Goal: Transaction & Acquisition: Purchase product/service

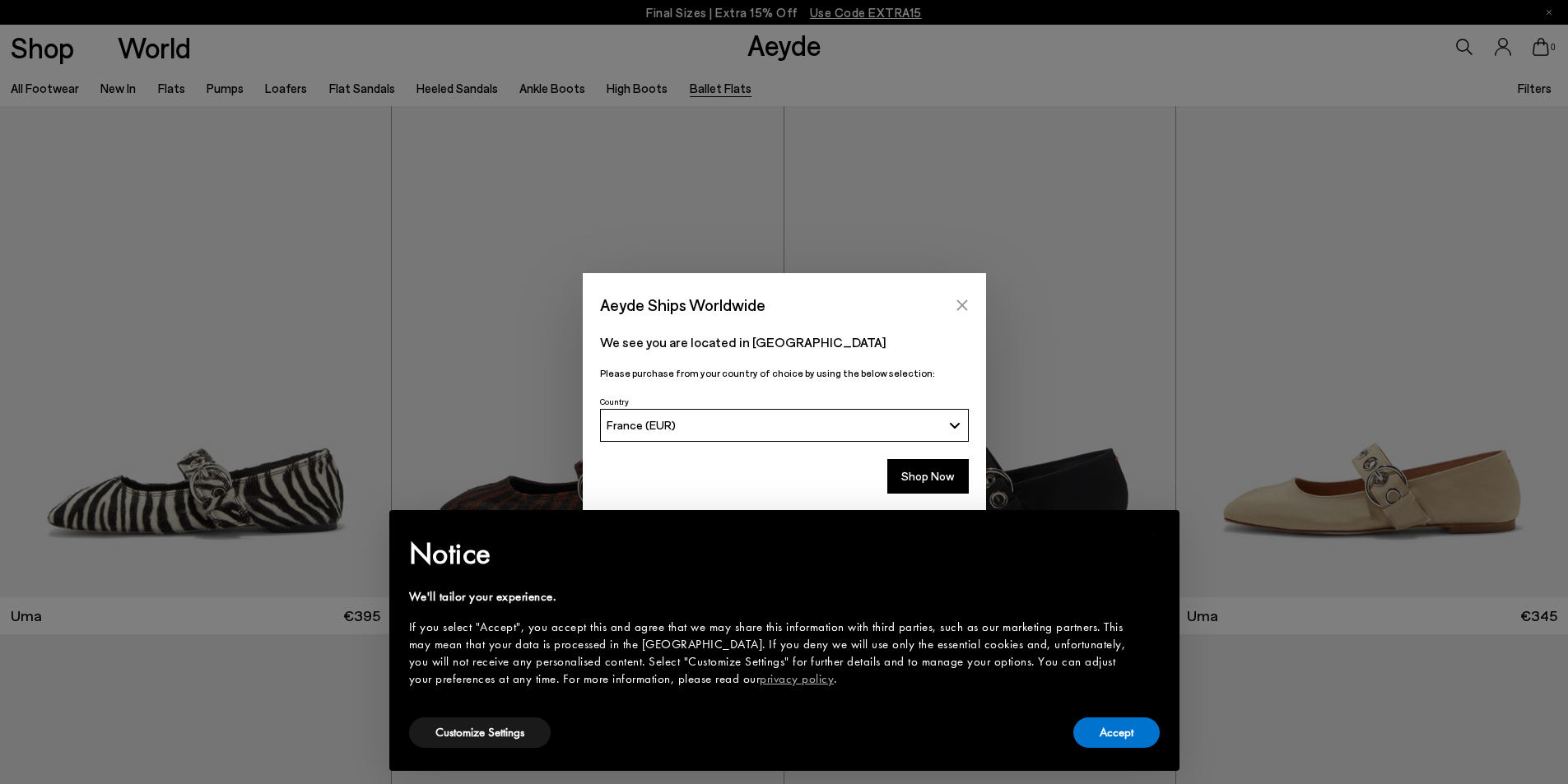
click at [957, 306] on icon "Close" at bounding box center [962, 305] width 13 height 13
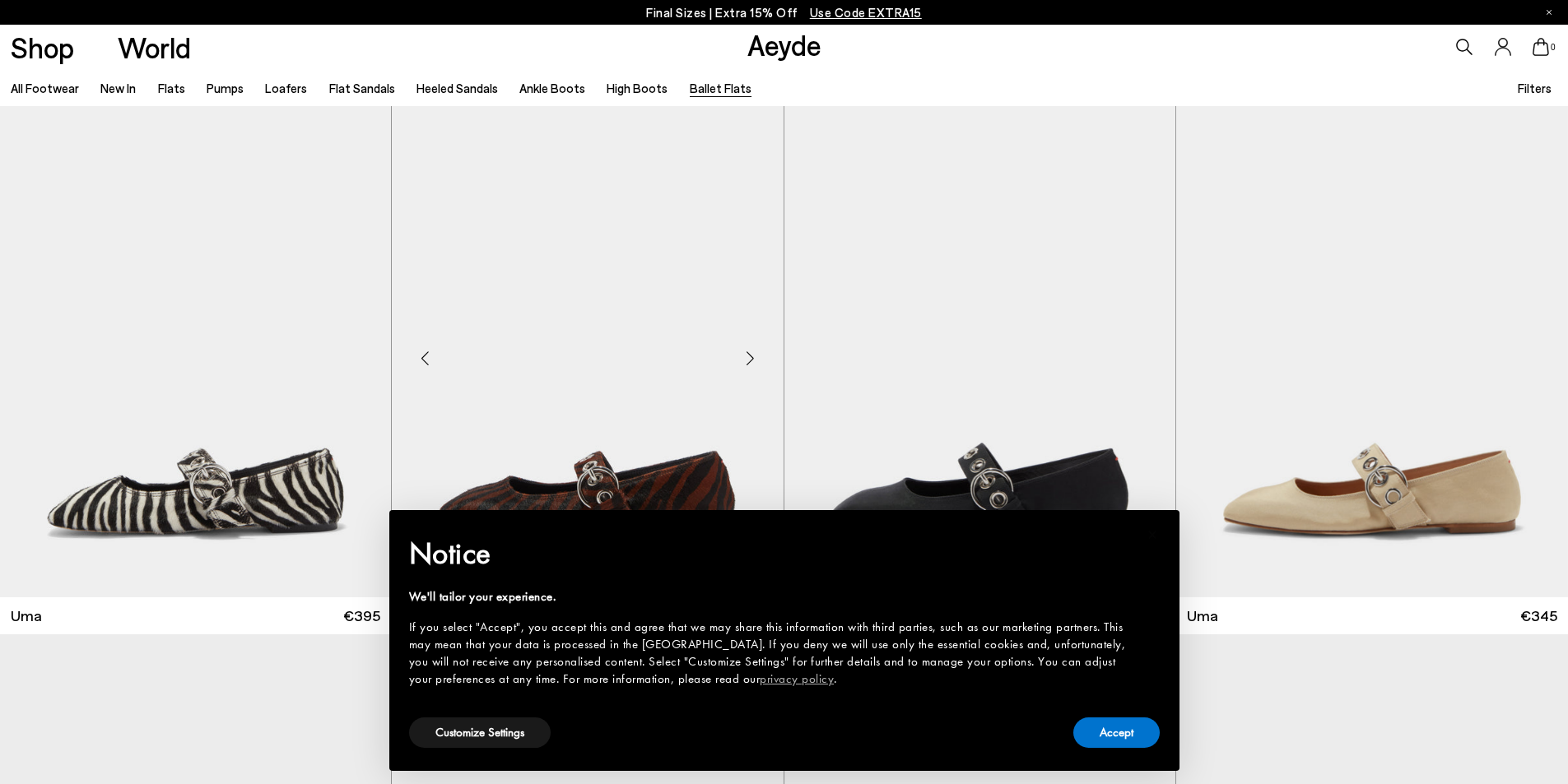
scroll to position [165, 0]
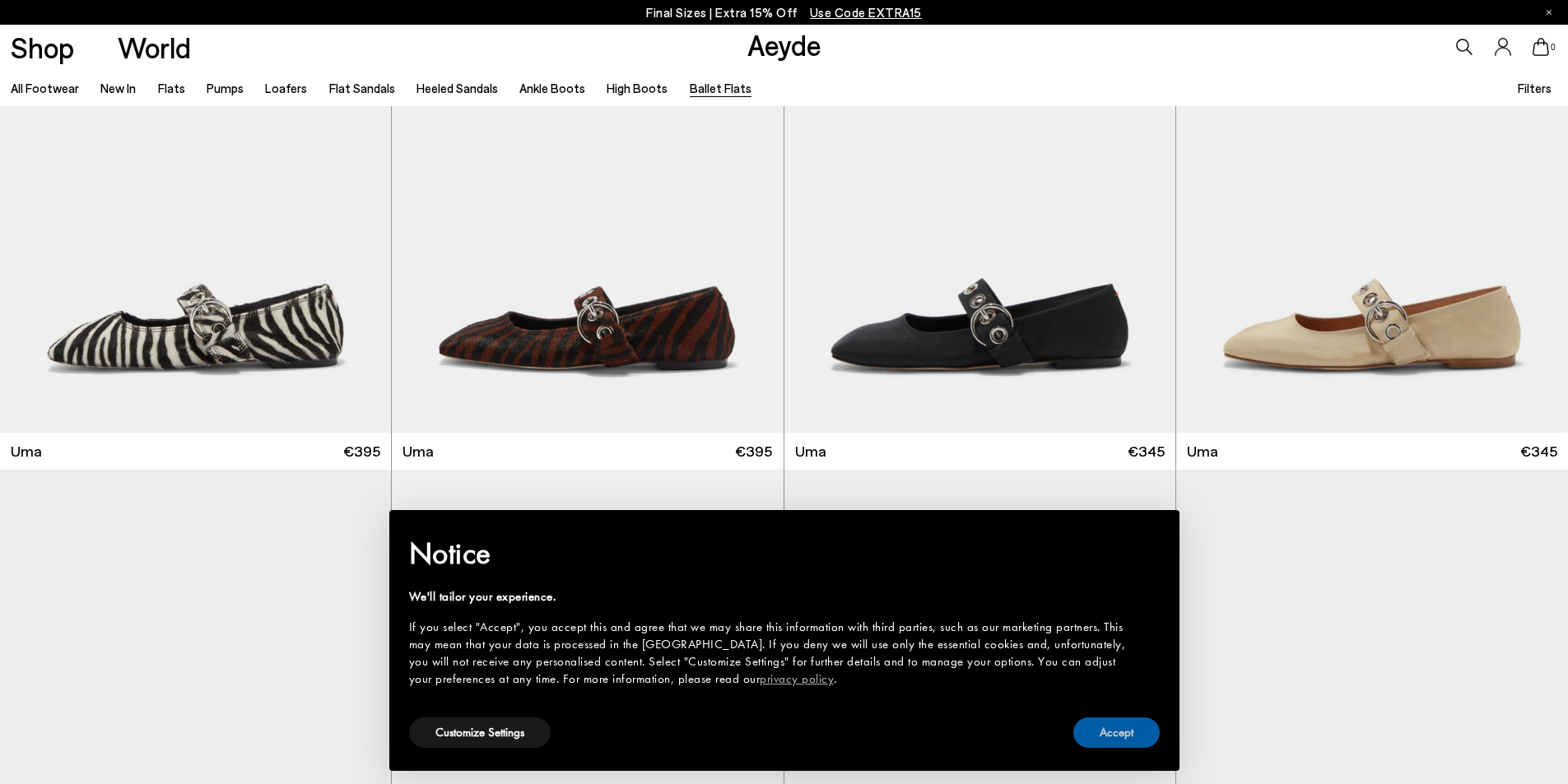
drag, startPoint x: 1107, startPoint y: 729, endPoint x: 1012, endPoint y: 697, distance: 100.2
click at [1106, 727] on button "Accept" at bounding box center [1116, 732] width 86 height 31
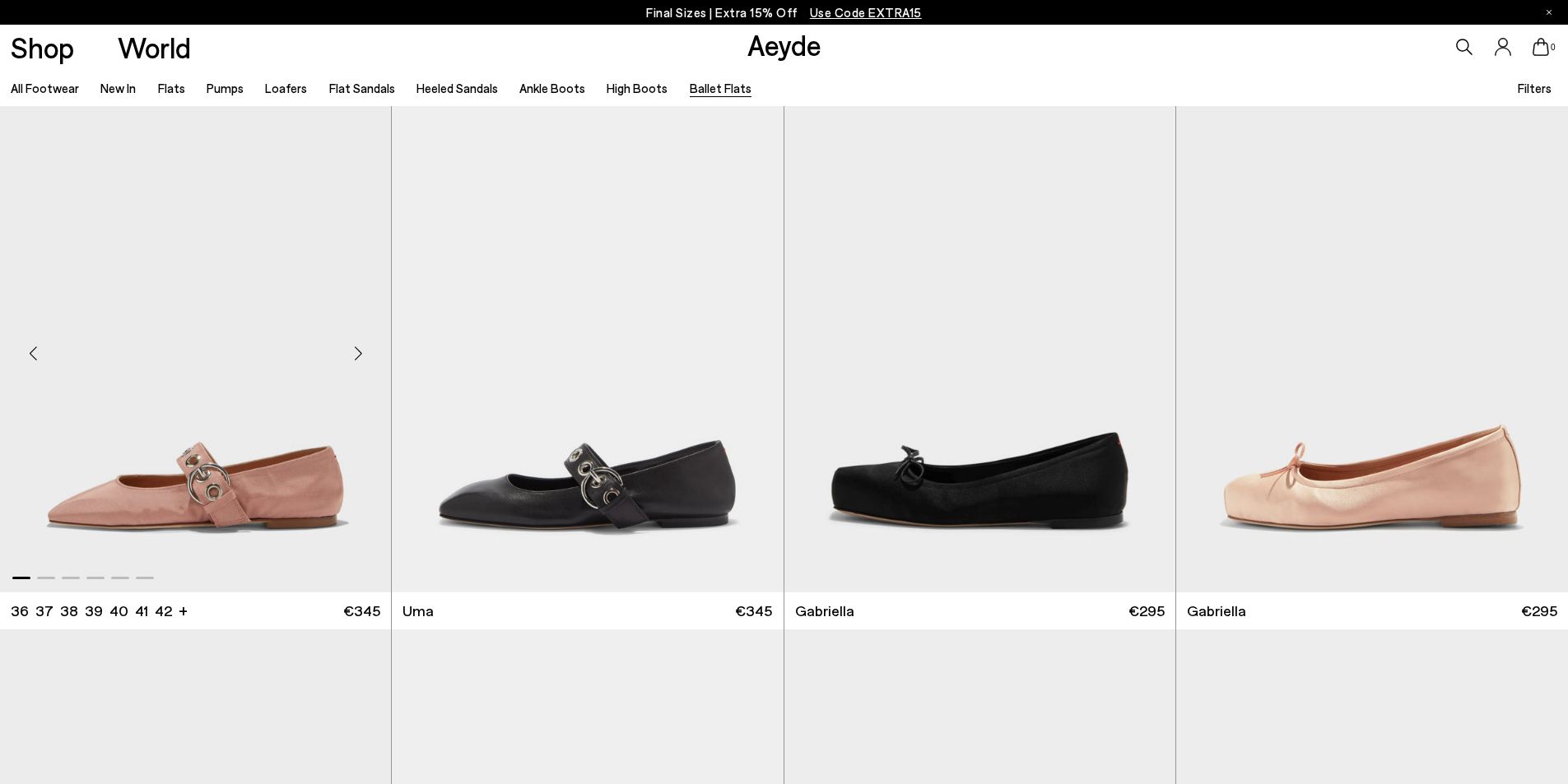
scroll to position [658, 0]
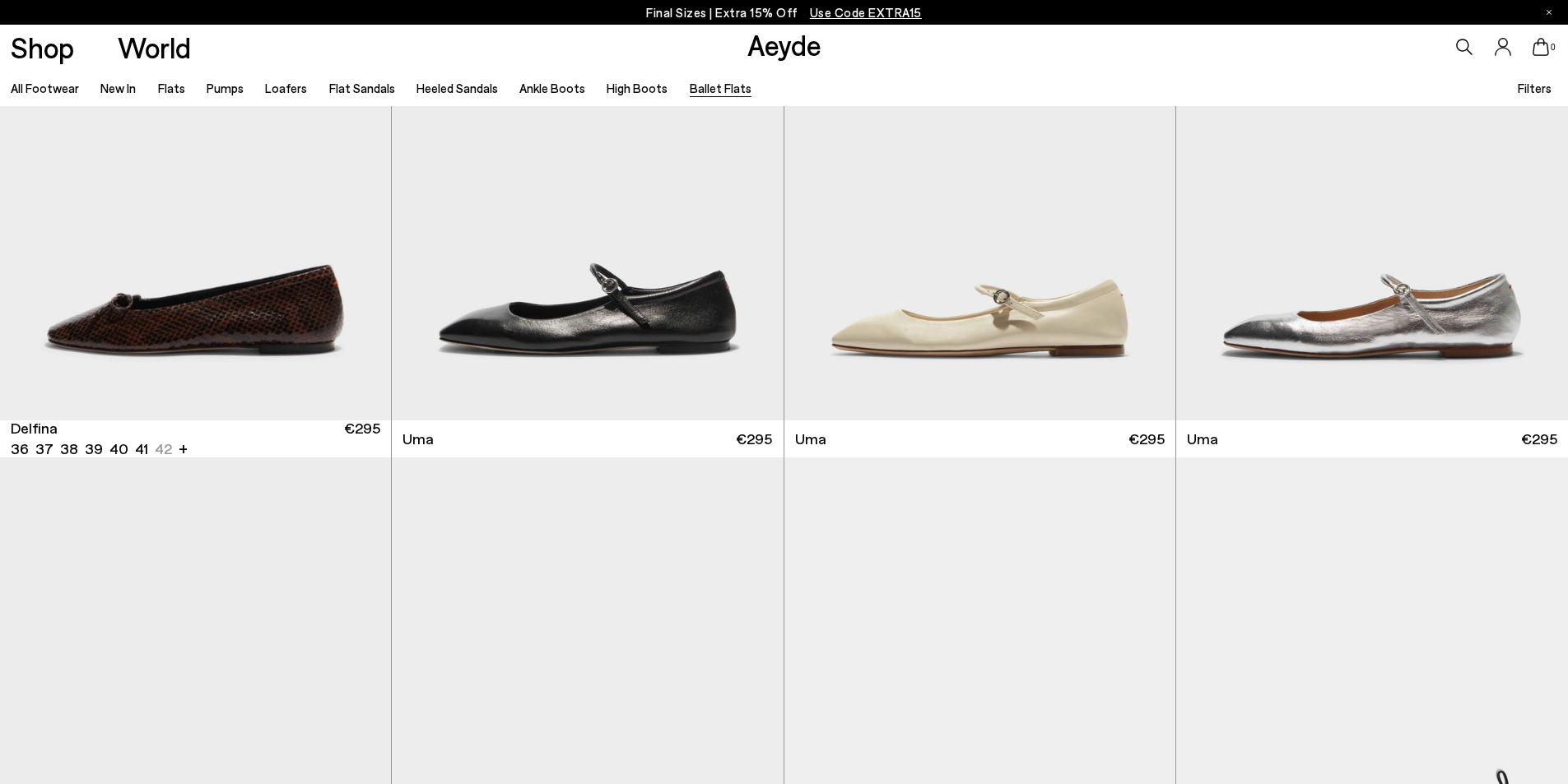
scroll to position [2221, 0]
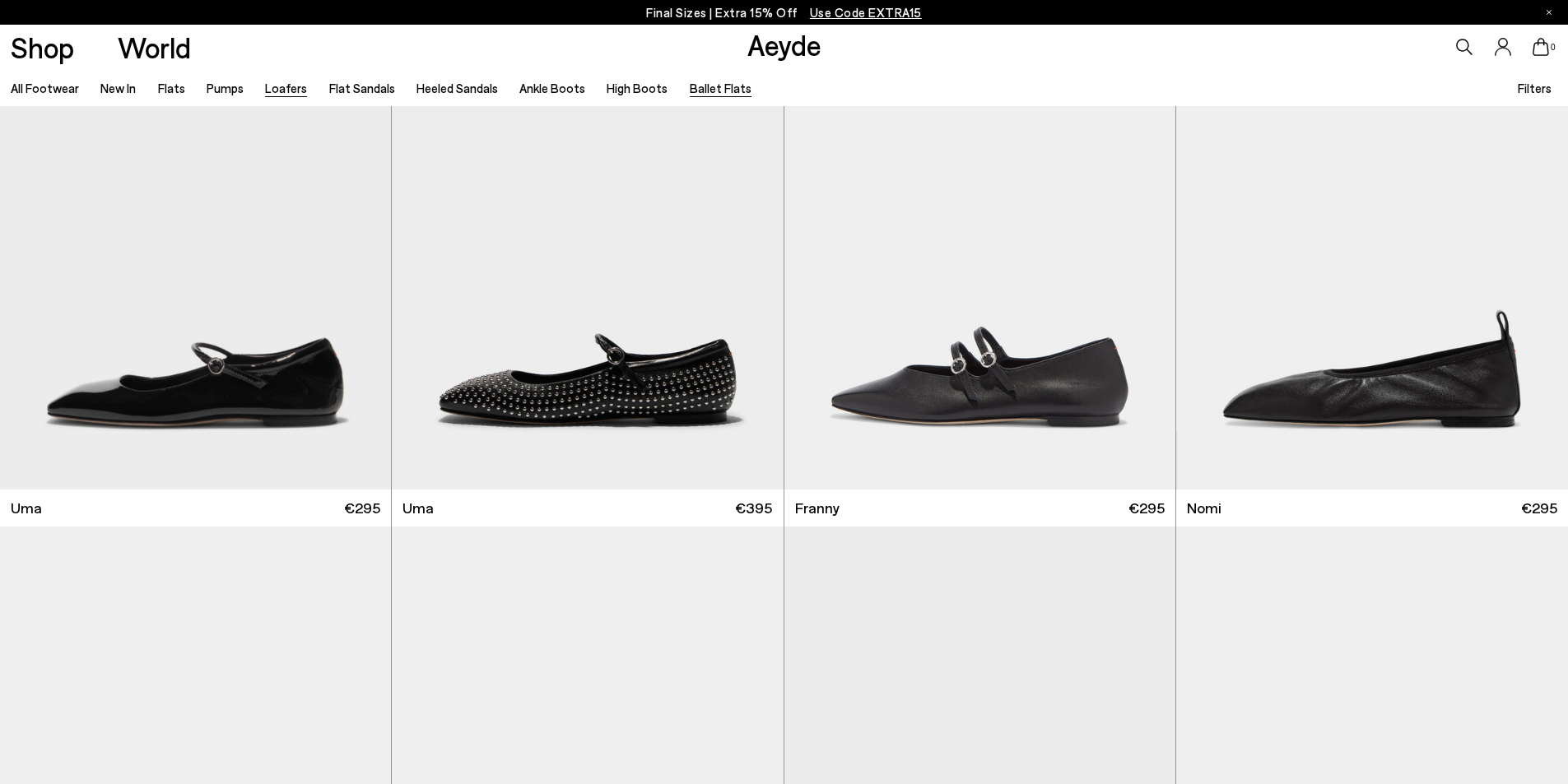
click at [277, 89] on link "Loafers" at bounding box center [285, 88] width 42 height 15
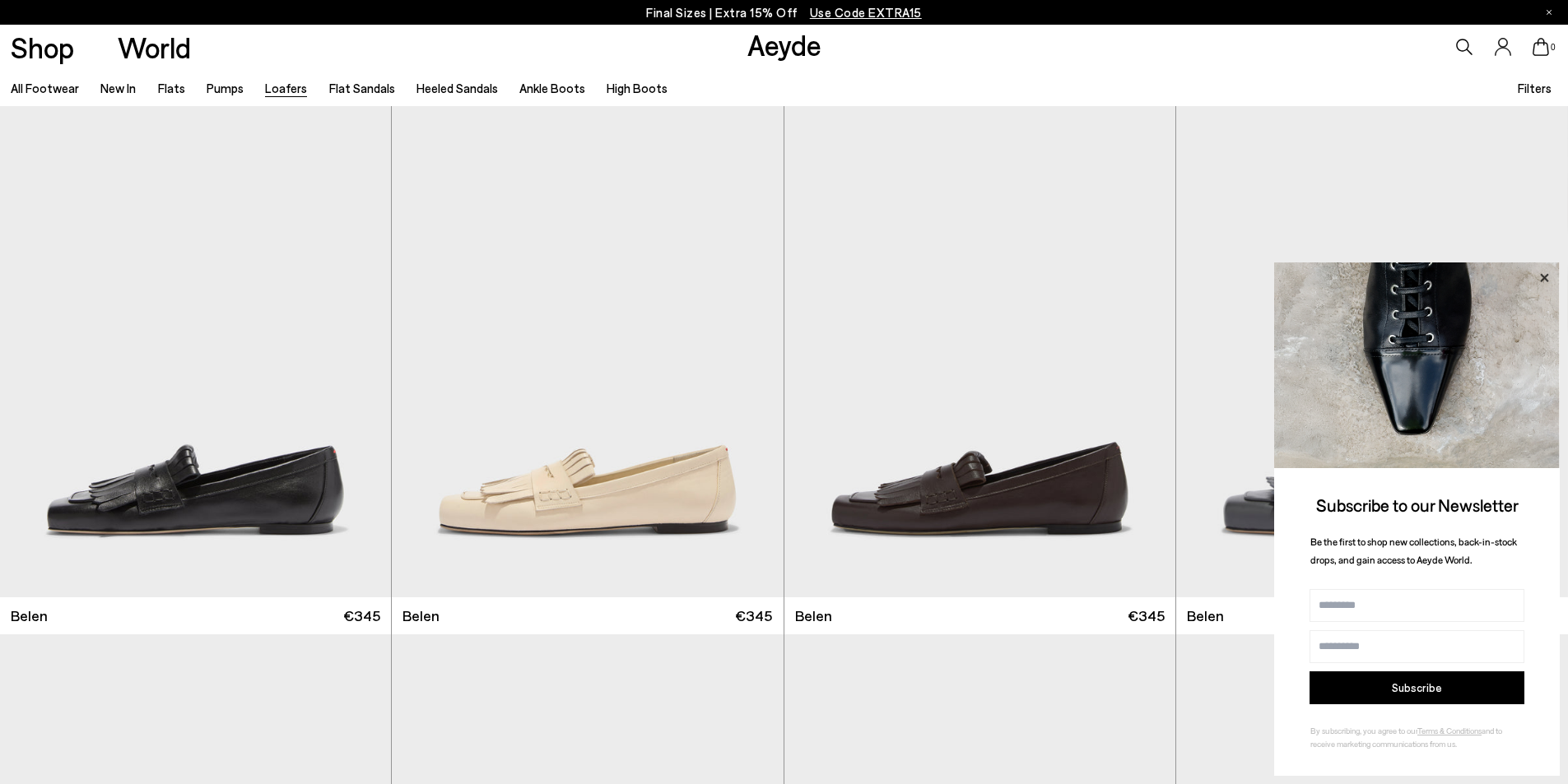
click at [1542, 280] on icon at bounding box center [1543, 277] width 8 height 8
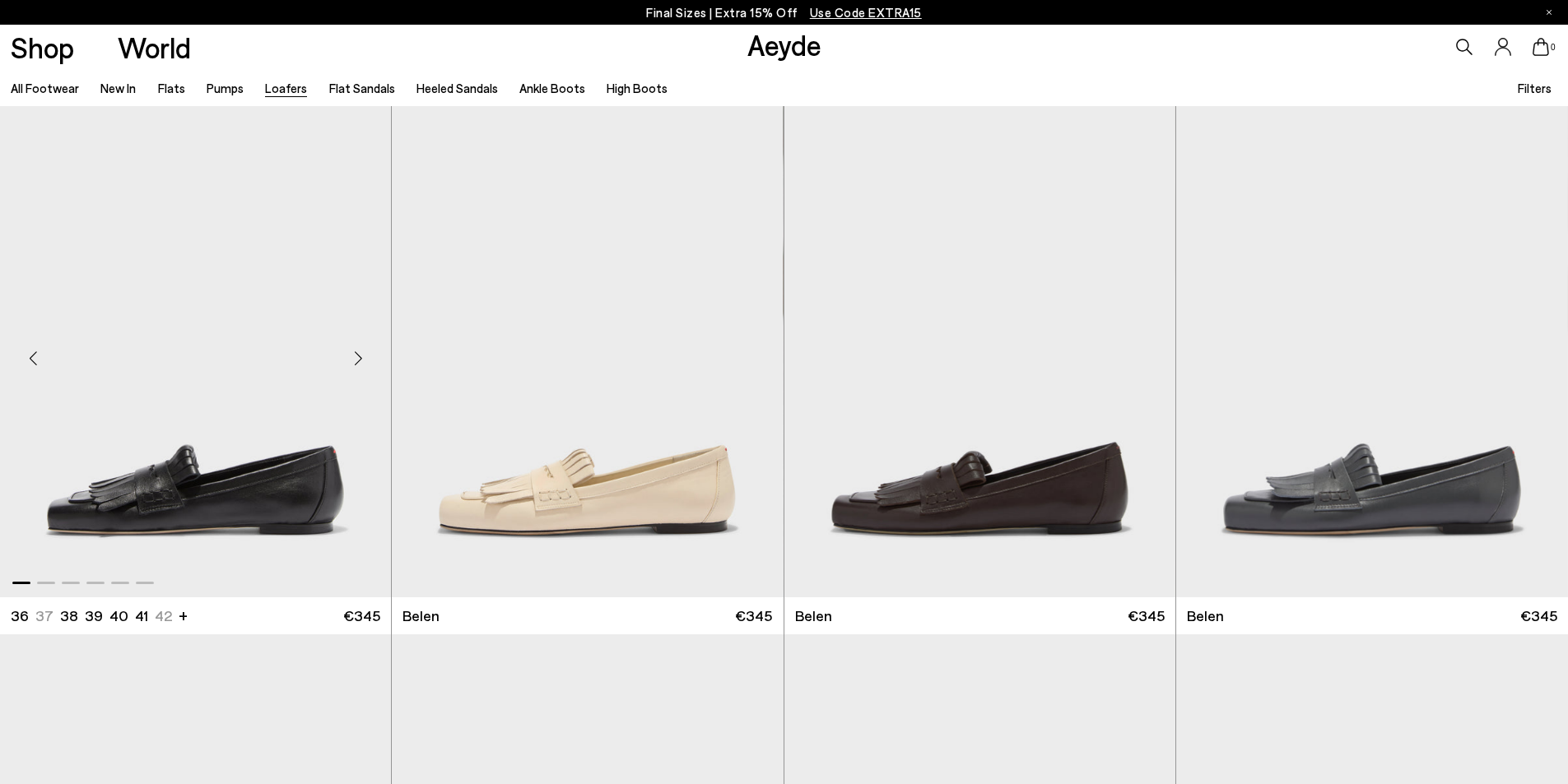
click at [284, 480] on img "1 / 6" at bounding box center [195, 352] width 391 height 491
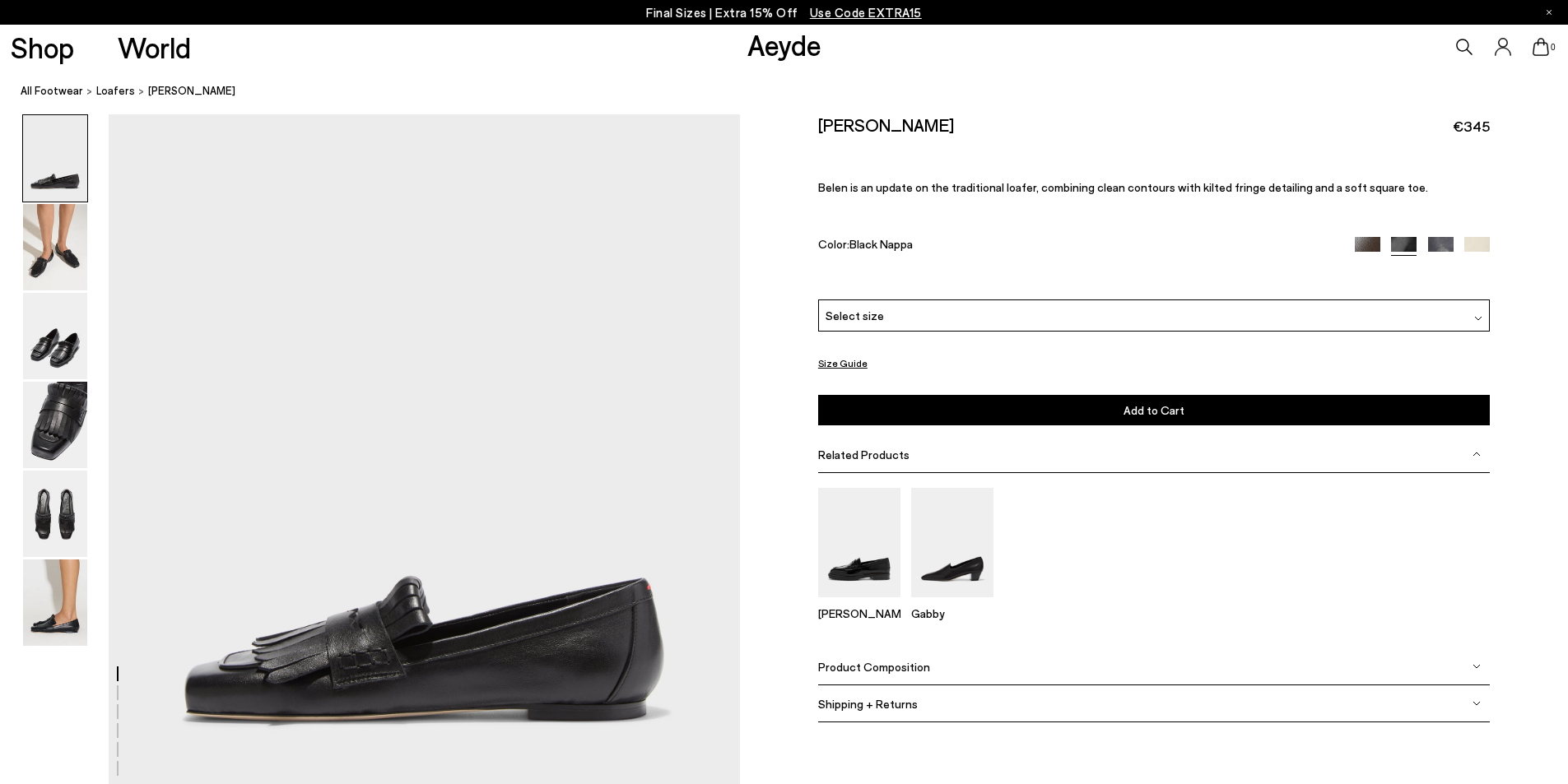
scroll to position [247, 0]
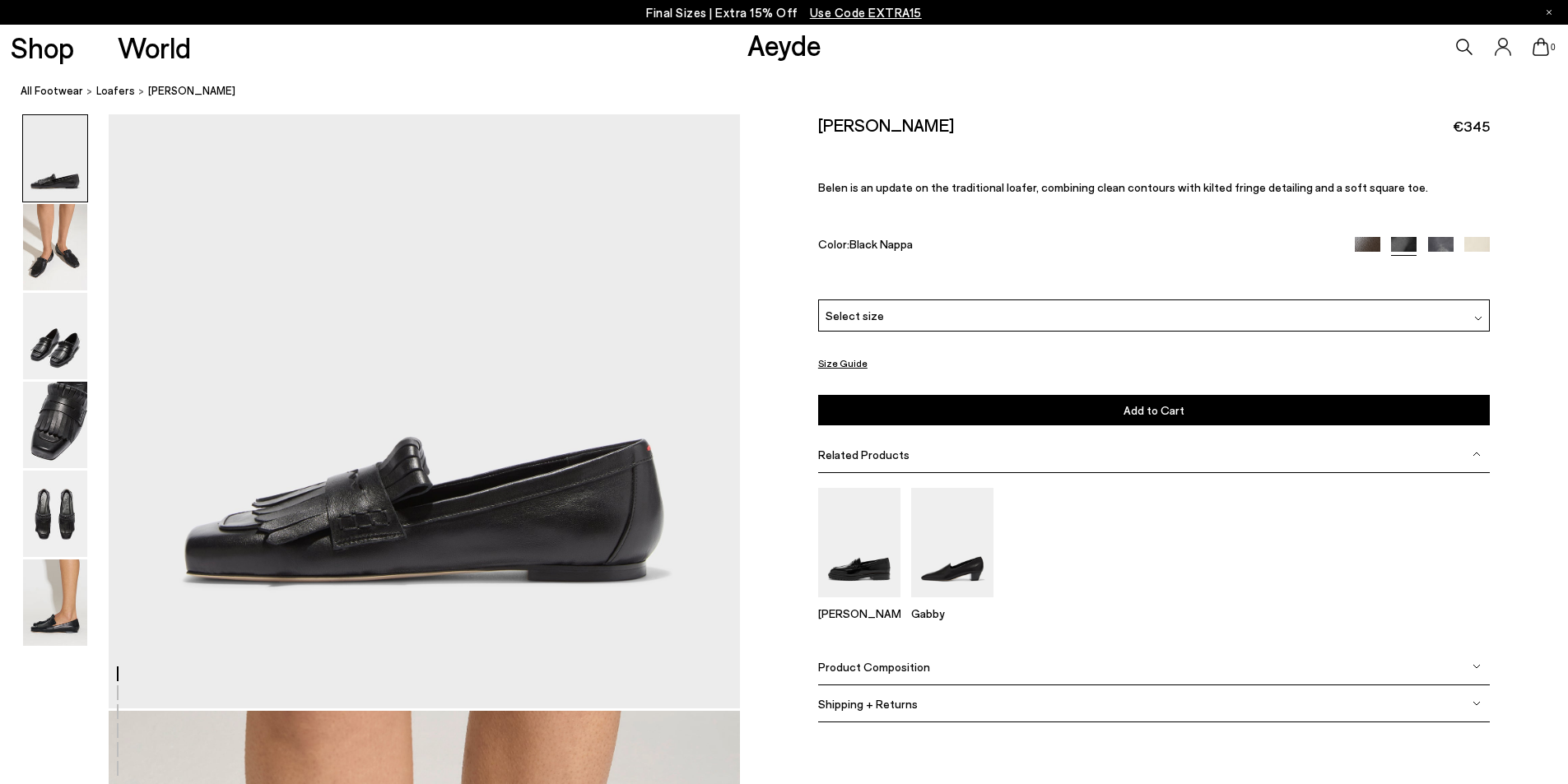
click at [1364, 247] on img at bounding box center [1368, 250] width 26 height 26
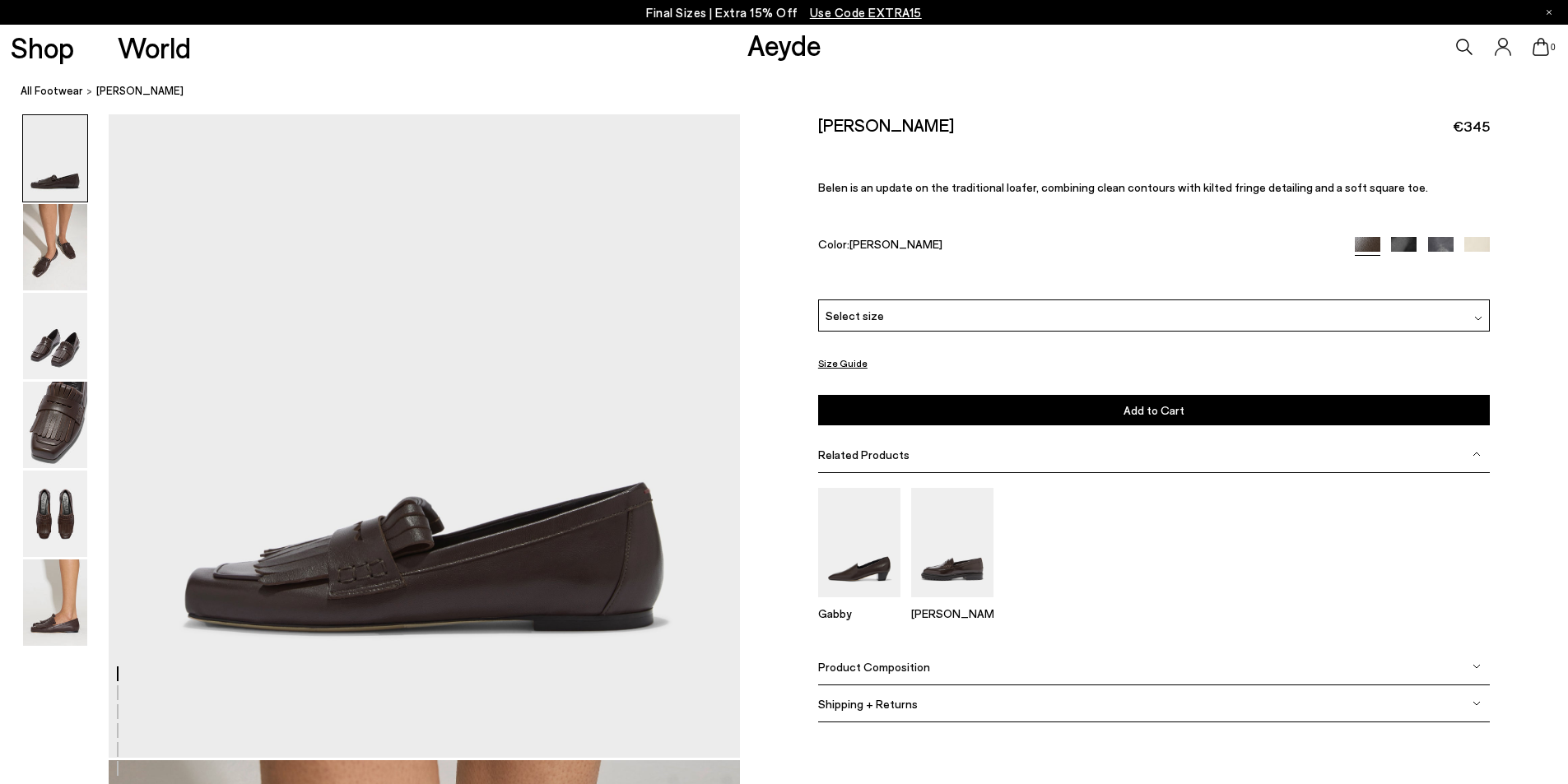
scroll to position [247, 0]
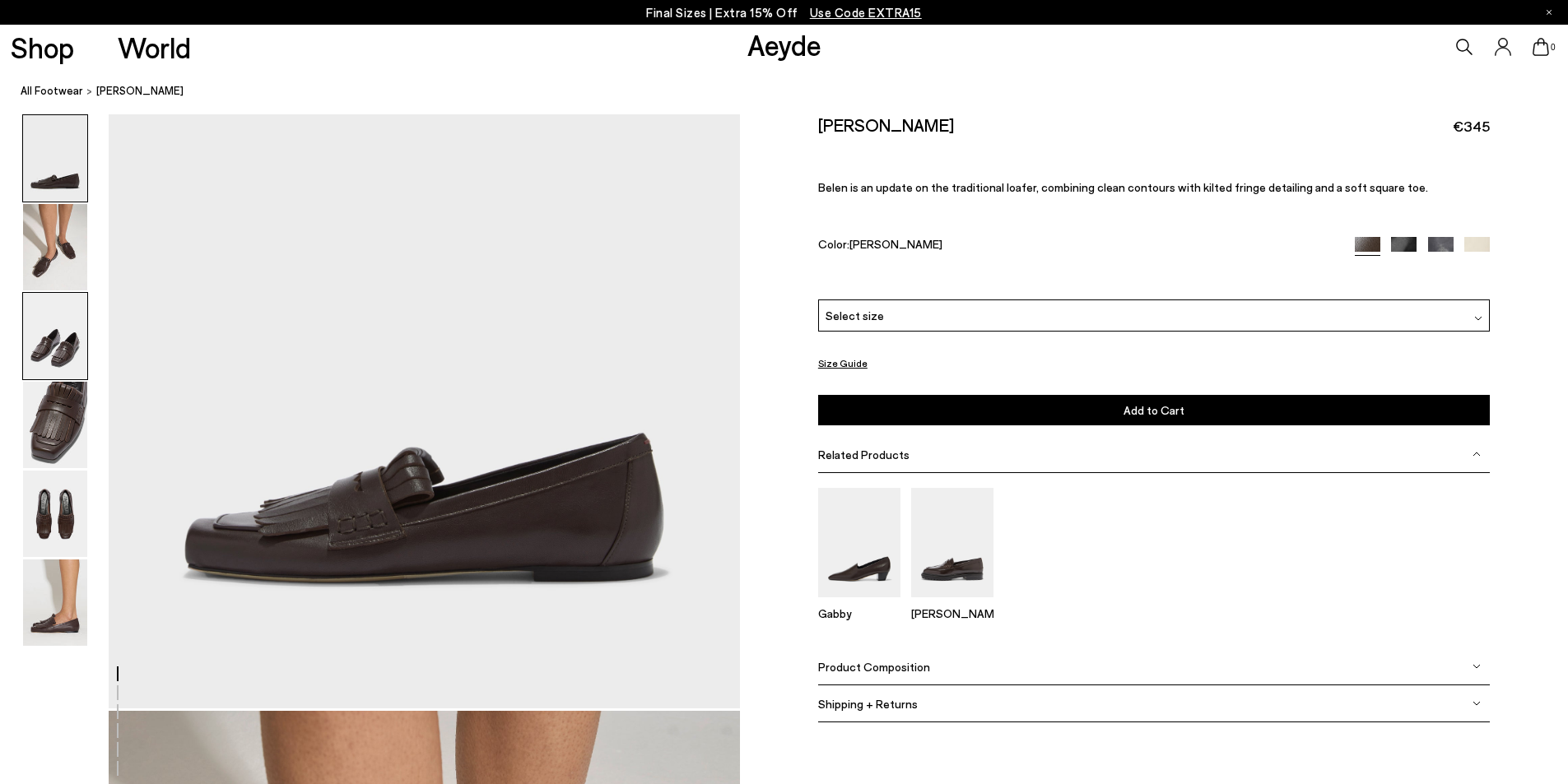
click at [48, 352] on img at bounding box center [55, 335] width 64 height 86
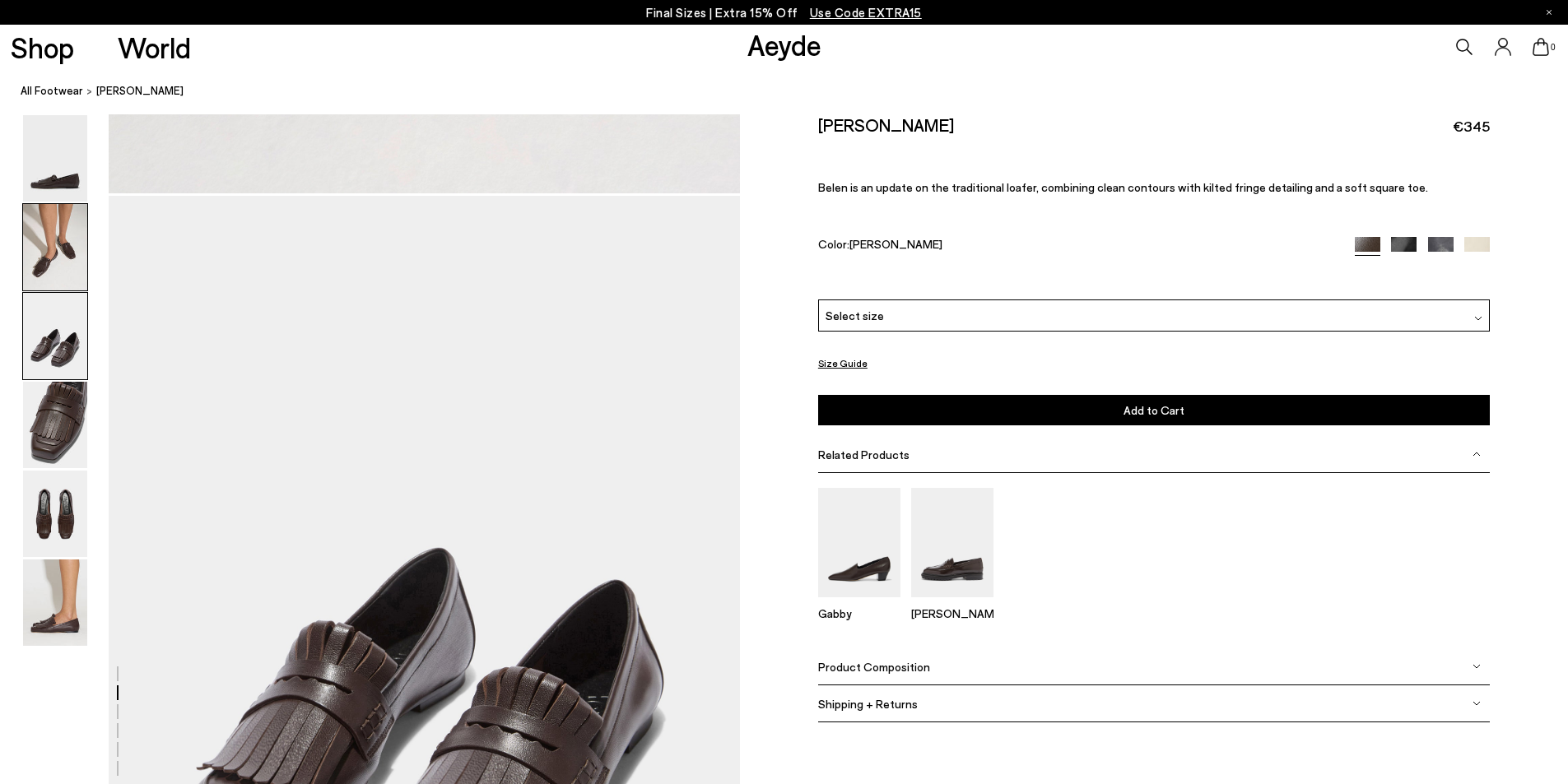
scroll to position [1687, 0]
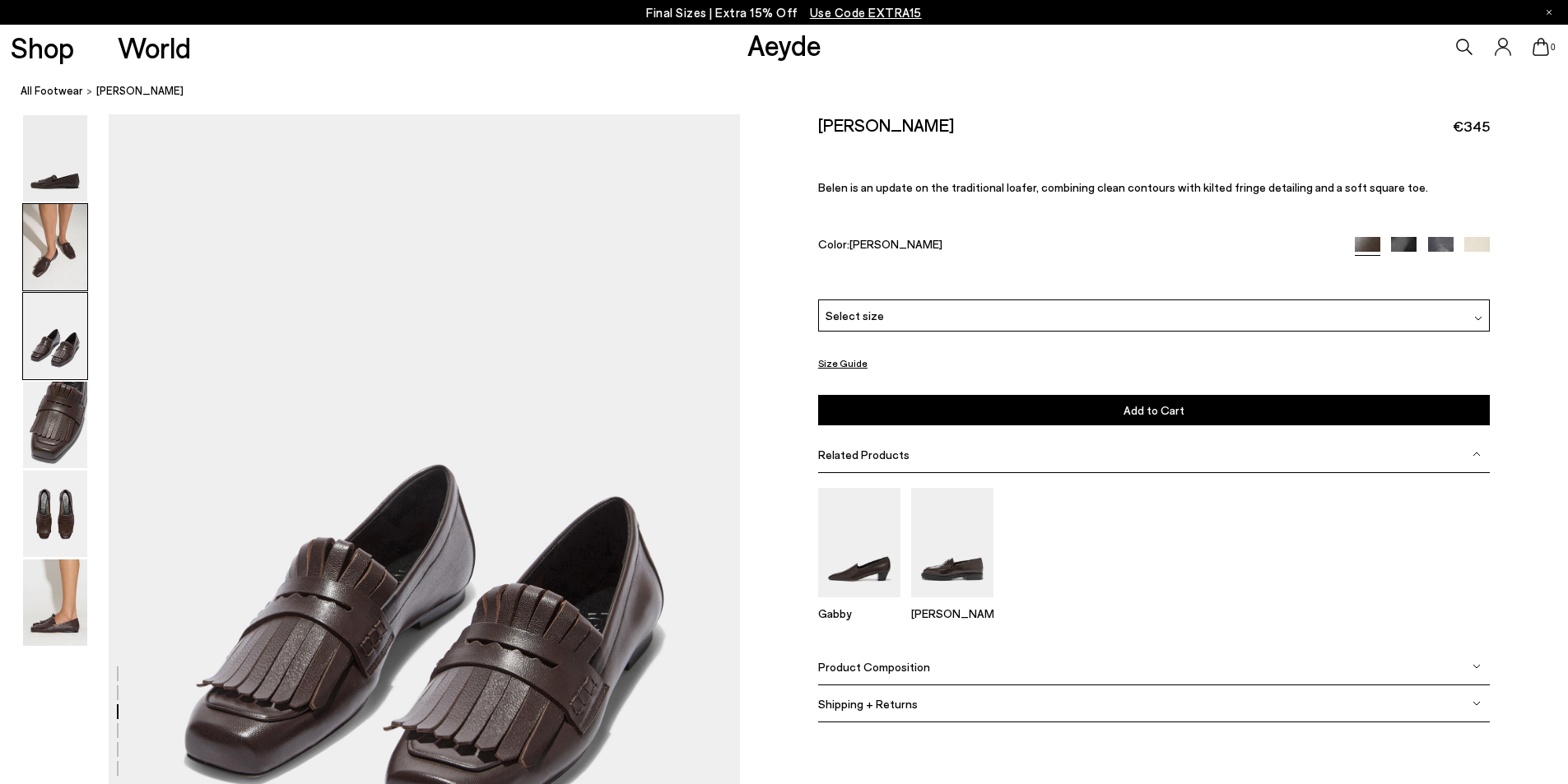
click at [51, 267] on img at bounding box center [55, 246] width 64 height 86
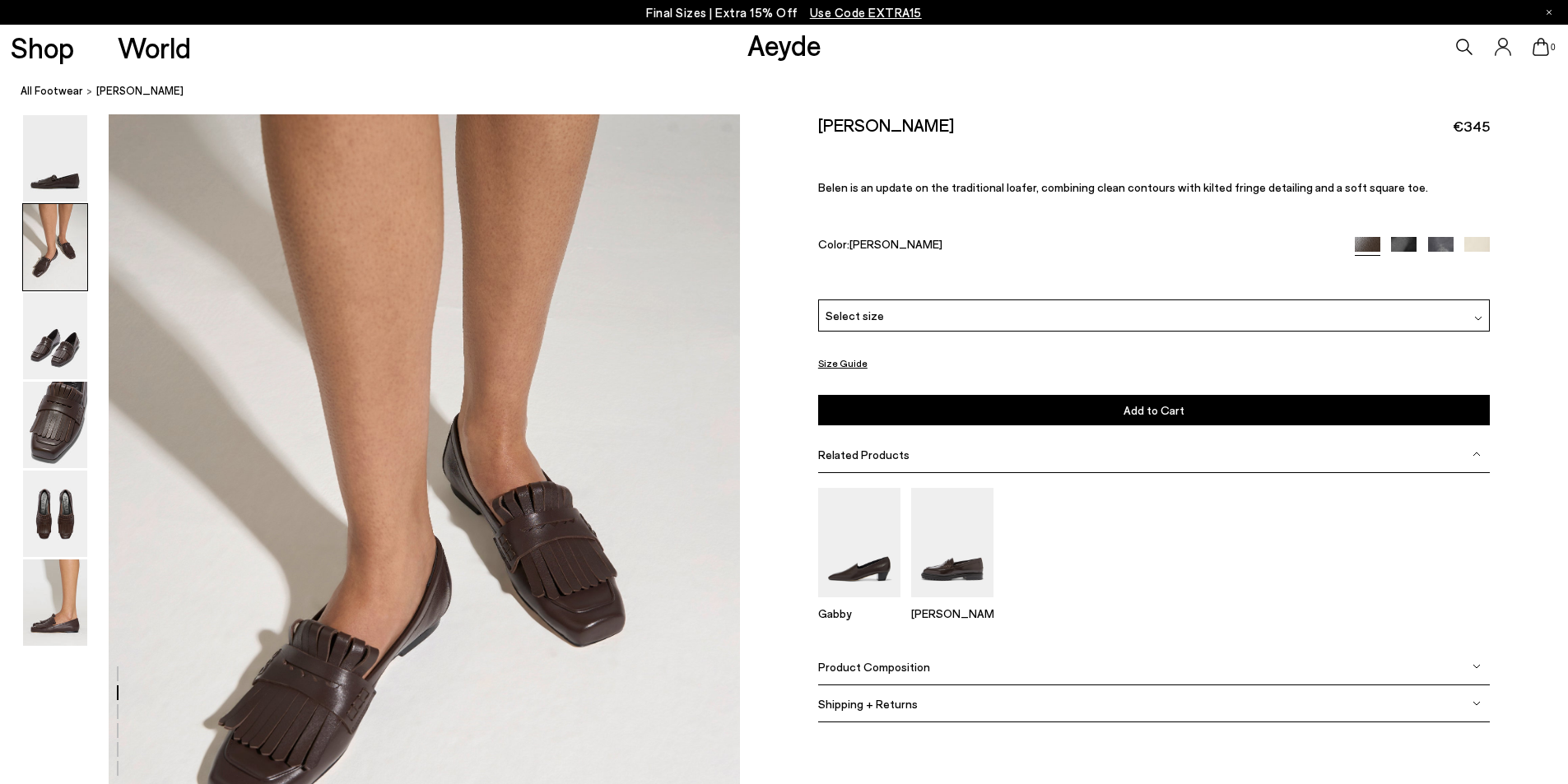
scroll to position [845, 0]
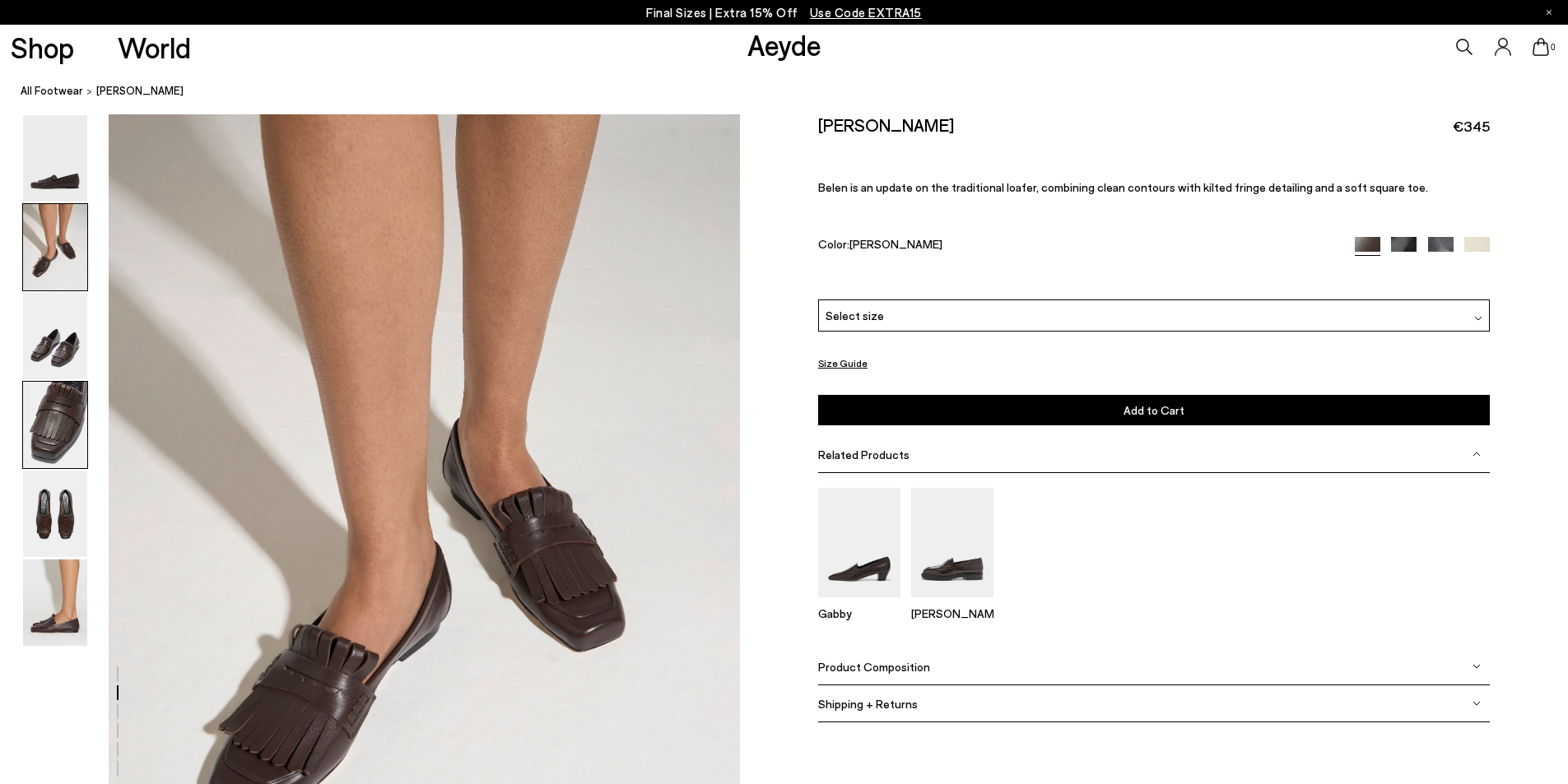
click at [51, 393] on img at bounding box center [55, 424] width 64 height 86
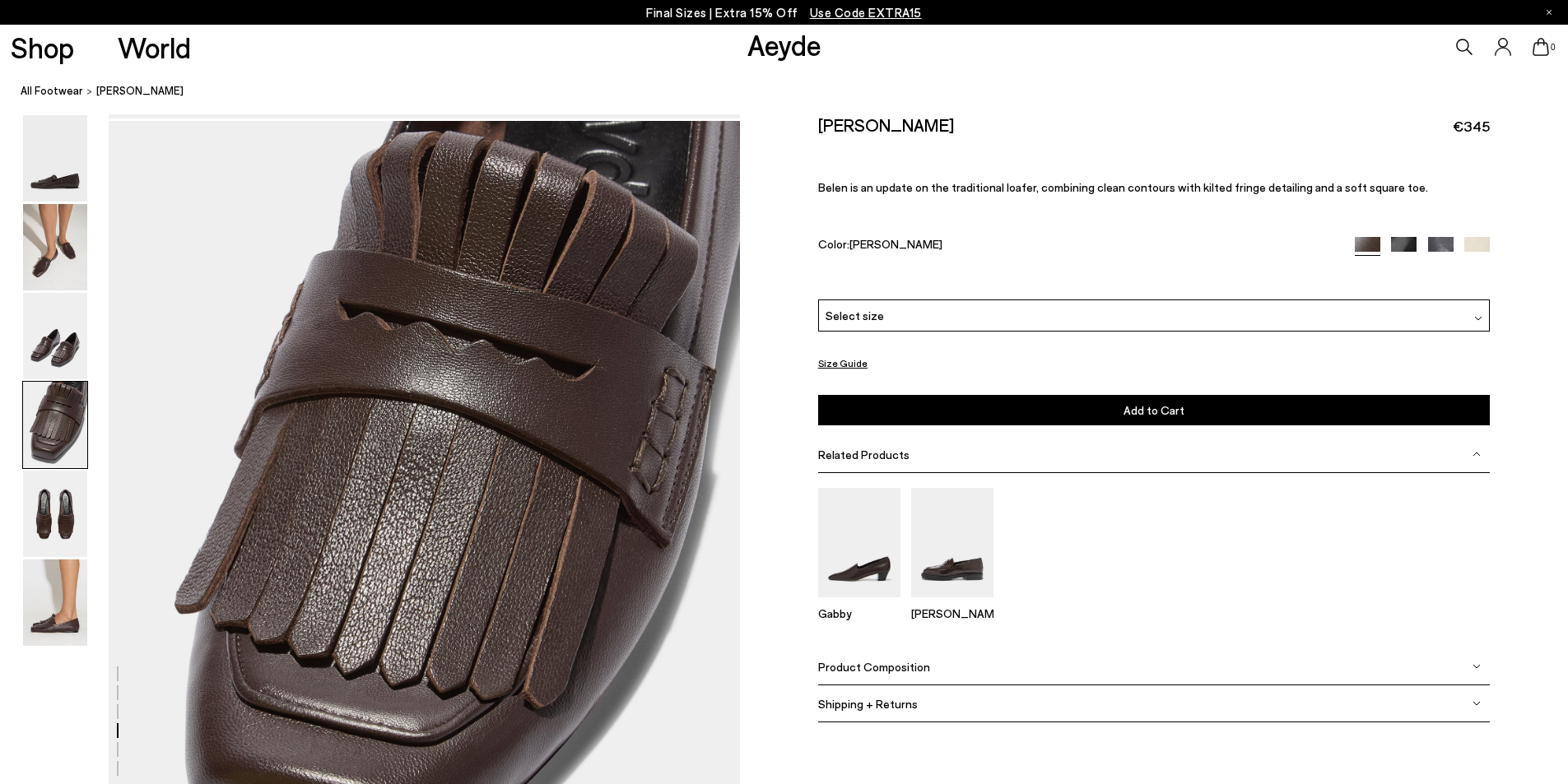
scroll to position [2531, 0]
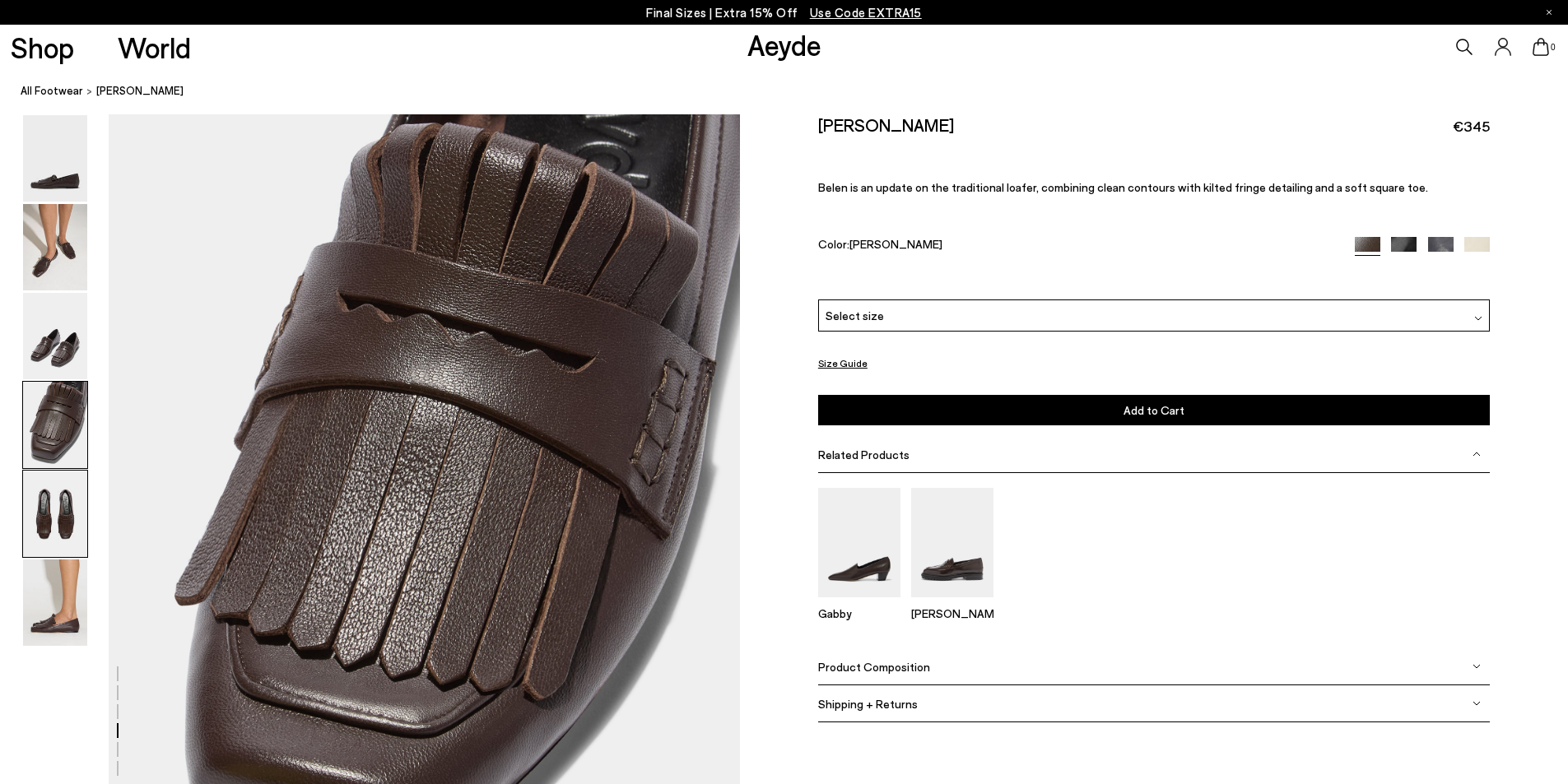
click at [58, 506] on img at bounding box center [55, 513] width 64 height 86
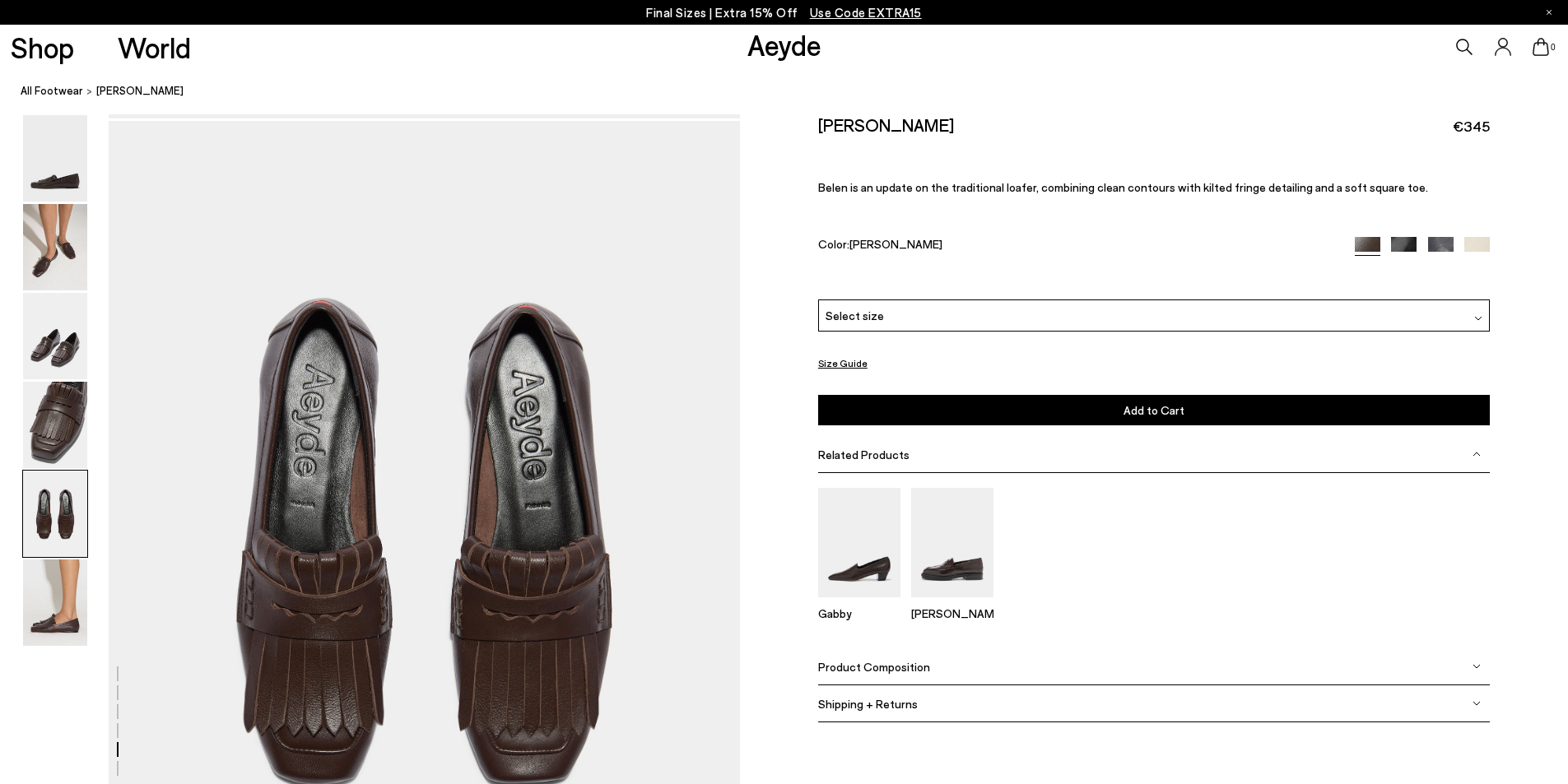
scroll to position [3375, 0]
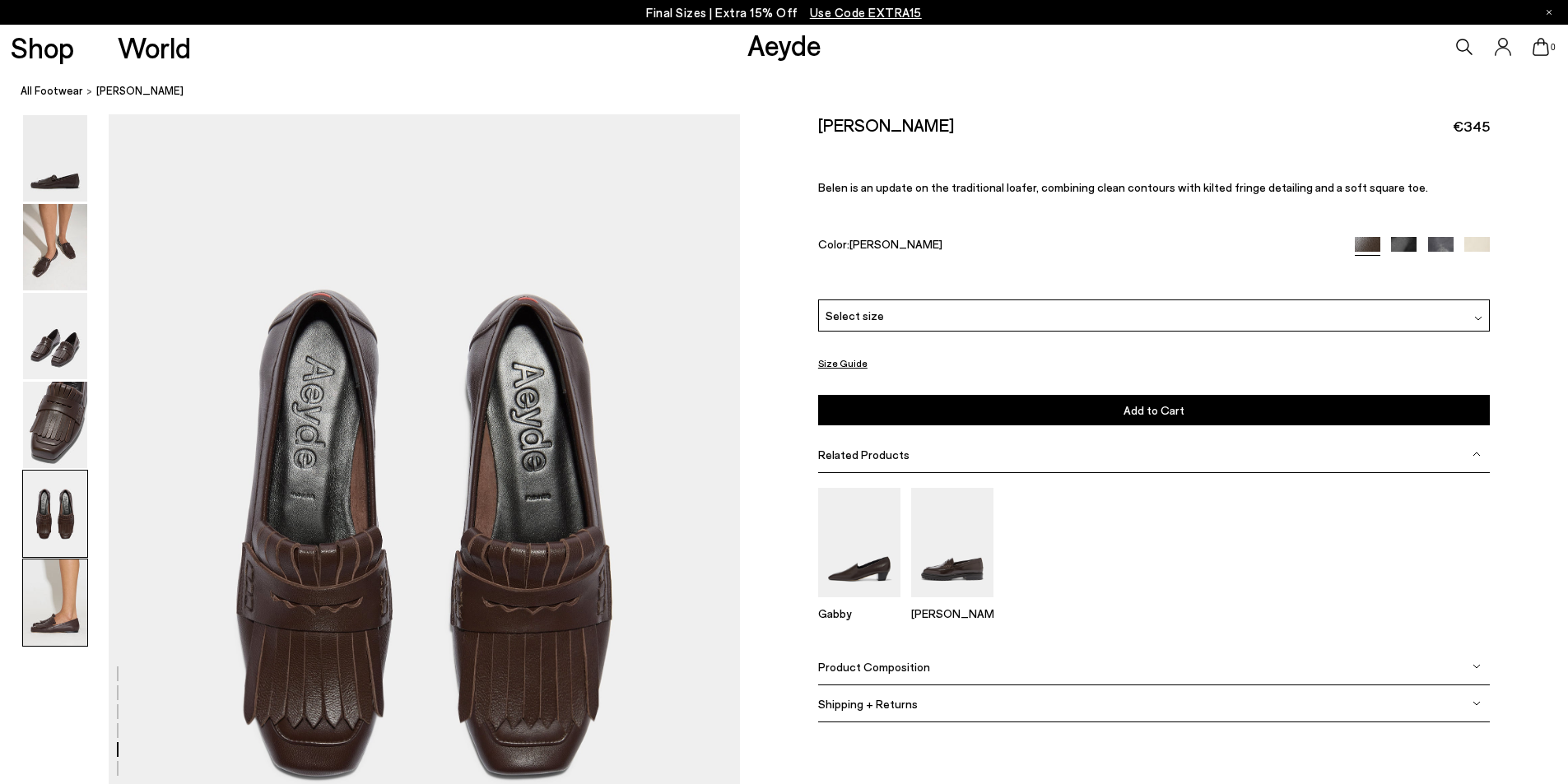
click at [49, 614] on img at bounding box center [55, 602] width 64 height 86
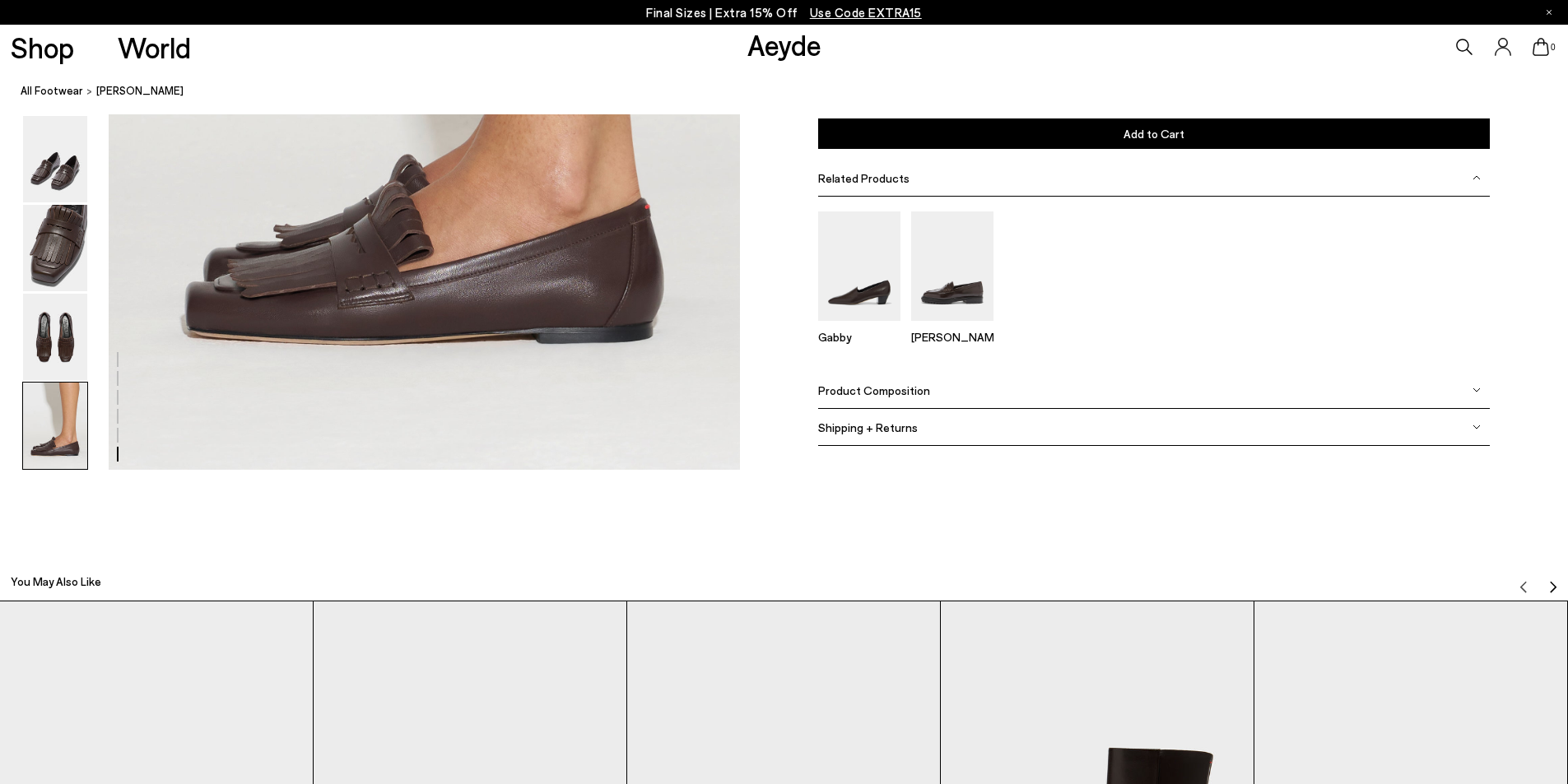
scroll to position [4125, 0]
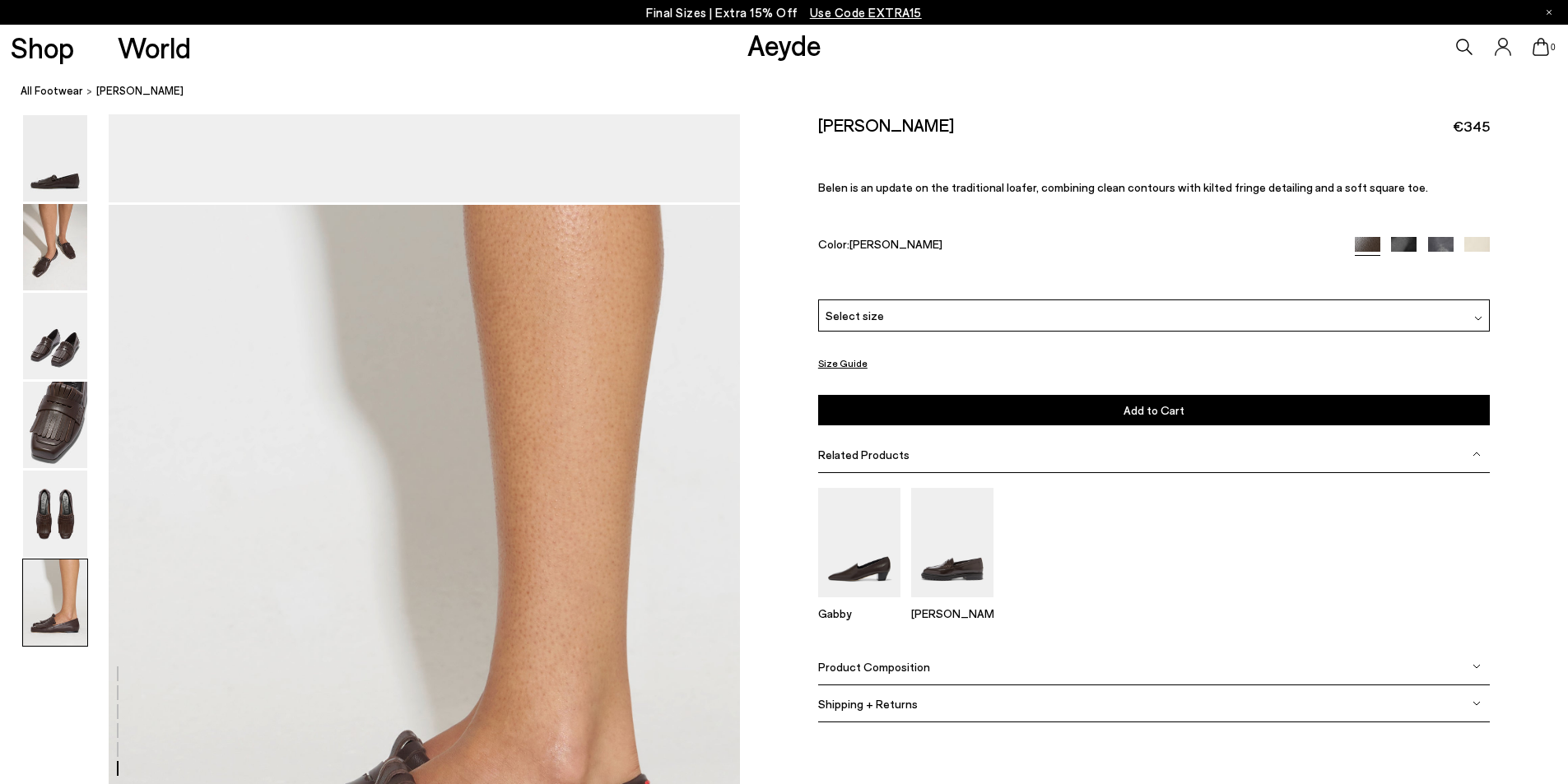
click at [827, 364] on button "Size Guide" at bounding box center [842, 363] width 49 height 20
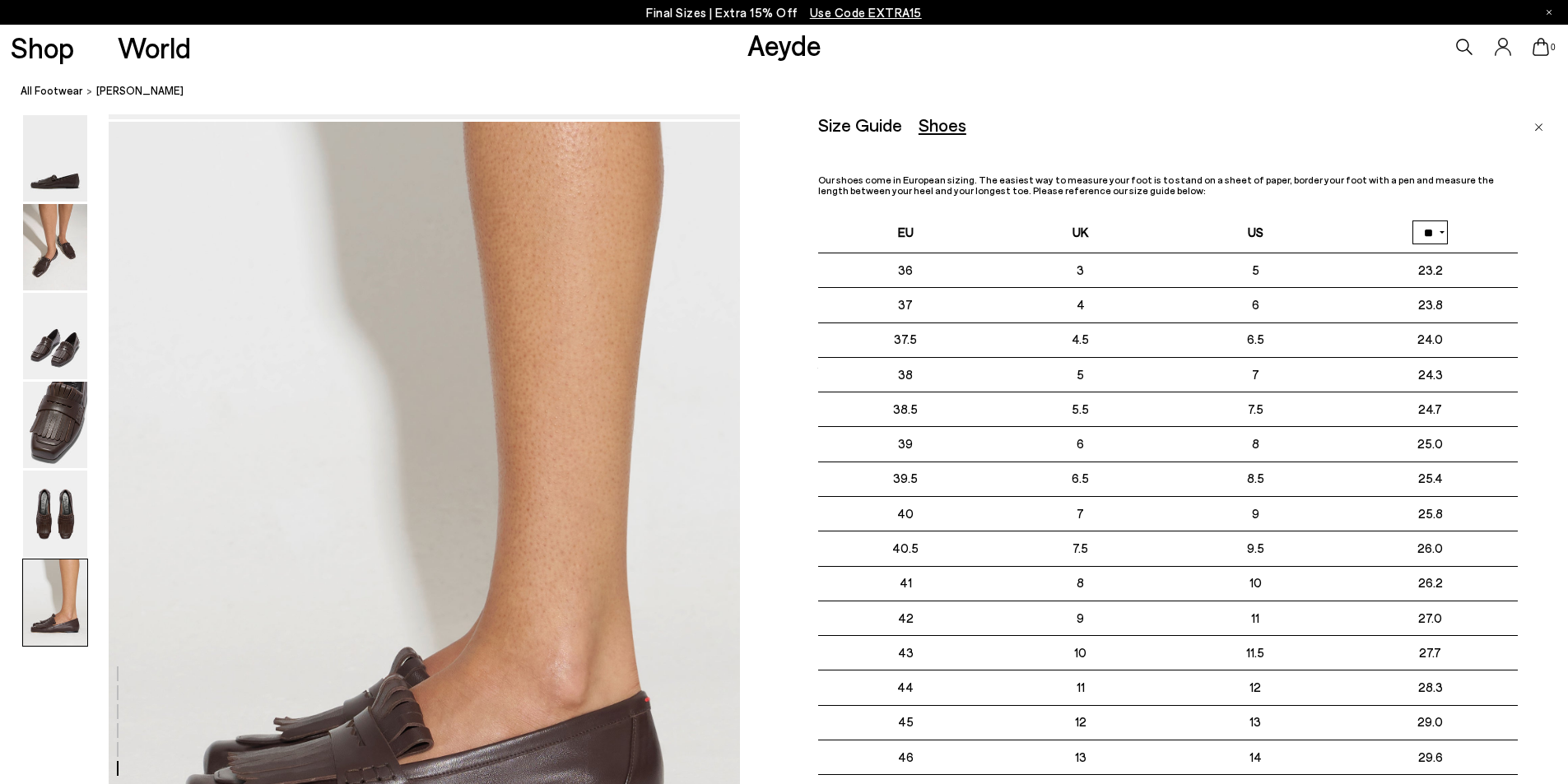
scroll to position [4290, 0]
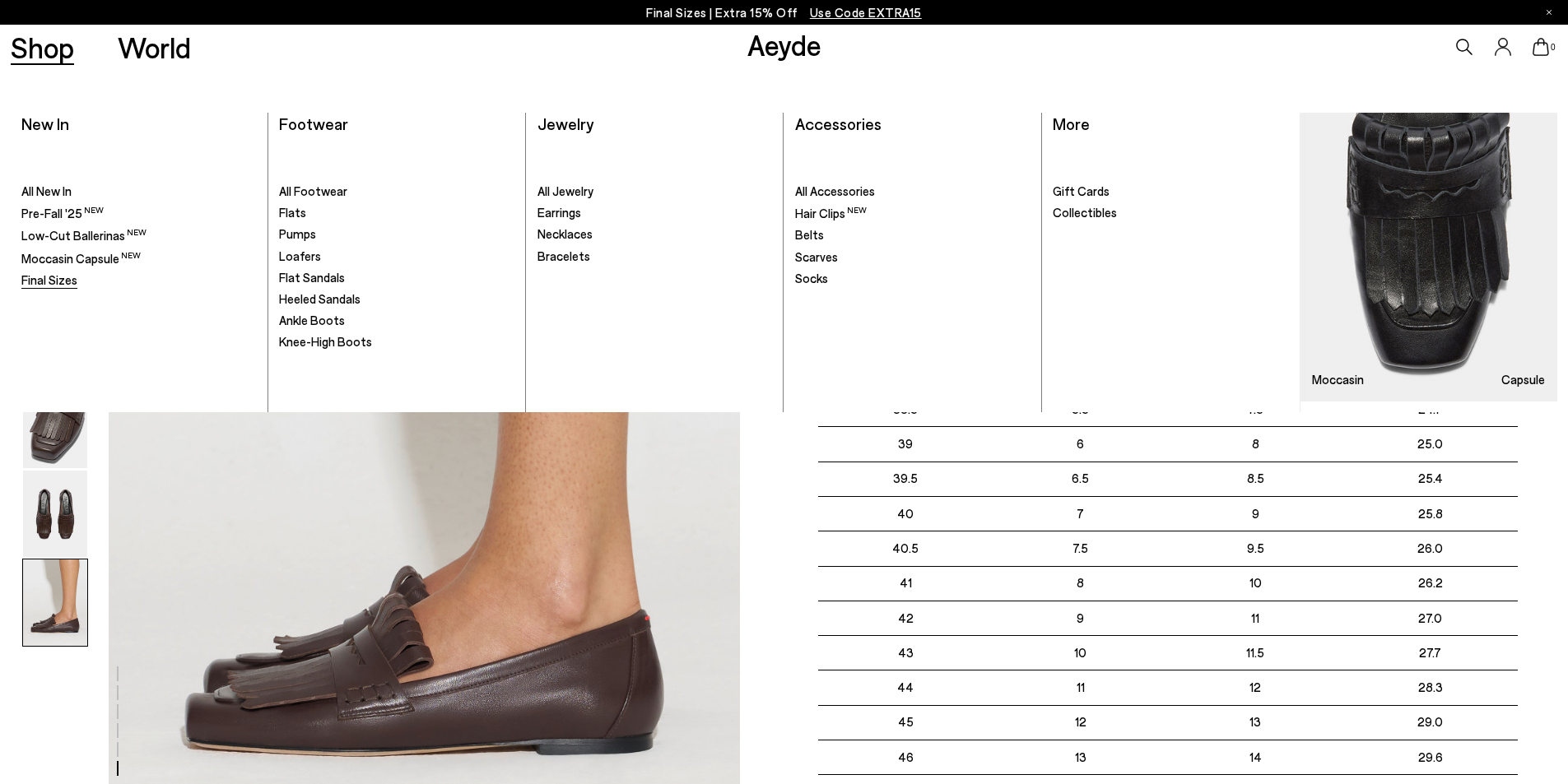
click at [40, 285] on span "Final Sizes" at bounding box center [49, 280] width 56 height 15
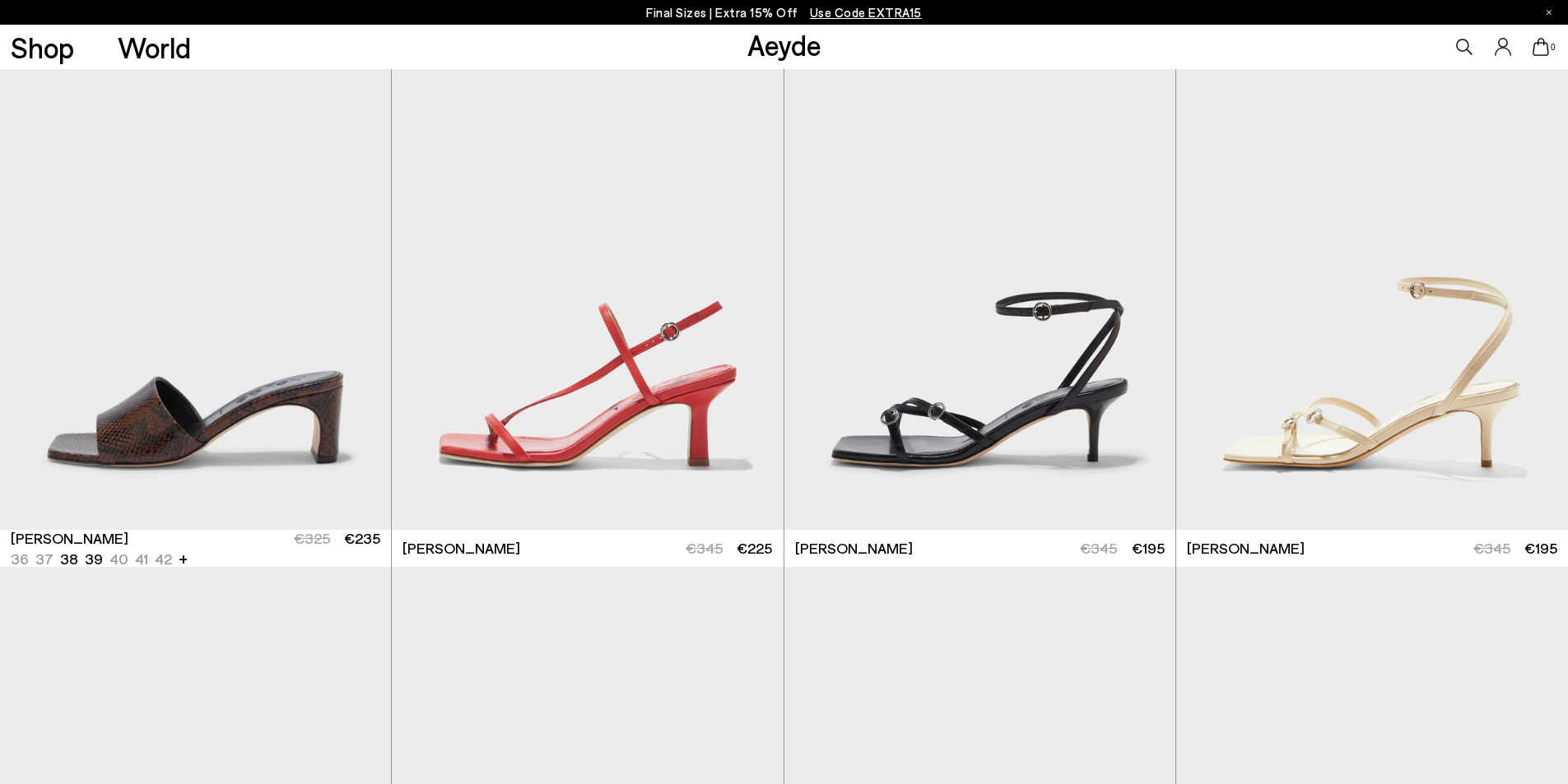
scroll to position [2159, 0]
